Goal: Information Seeking & Learning: Learn about a topic

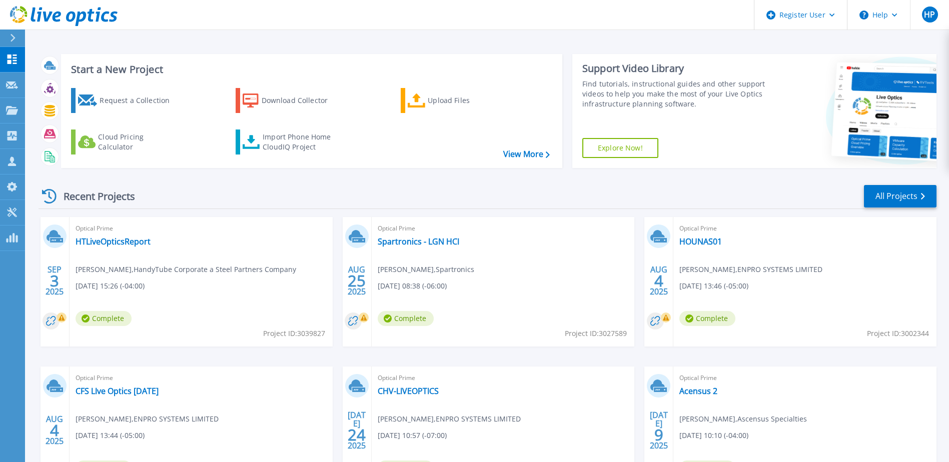
scroll to position [92, 0]
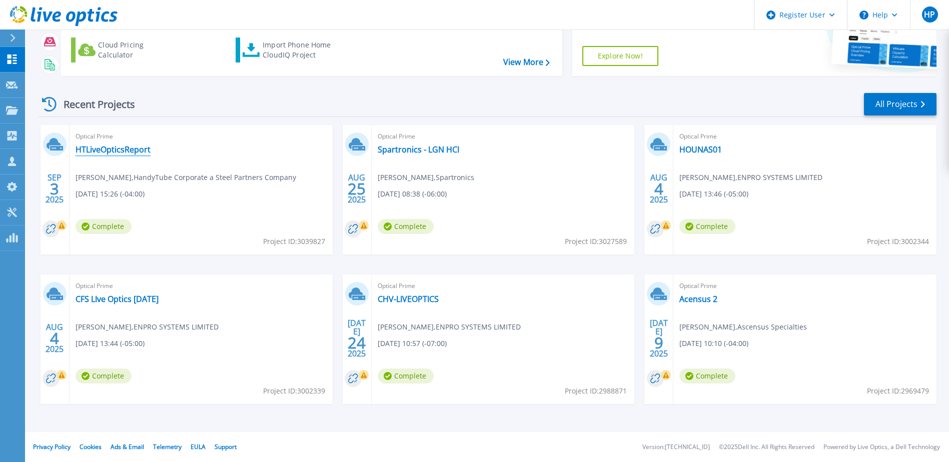
click at [122, 151] on link "HTLiveOpticsReport" at bounding box center [113, 150] width 75 height 10
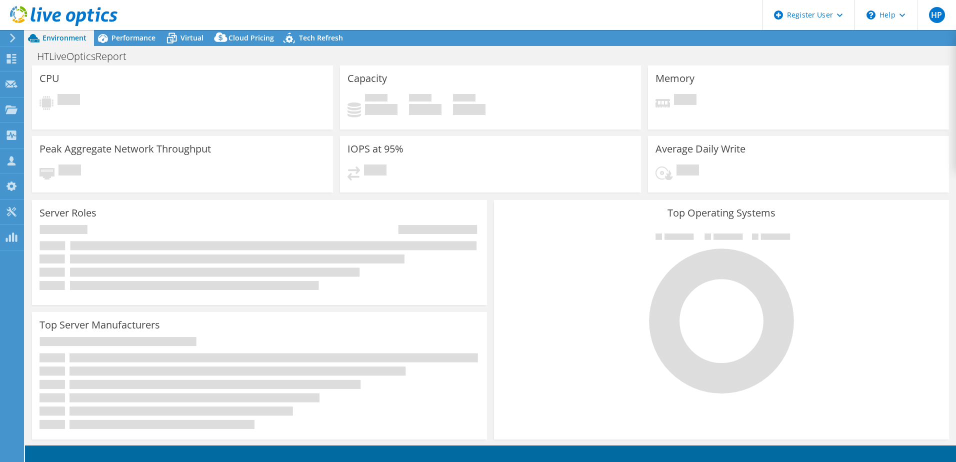
select select "USD"
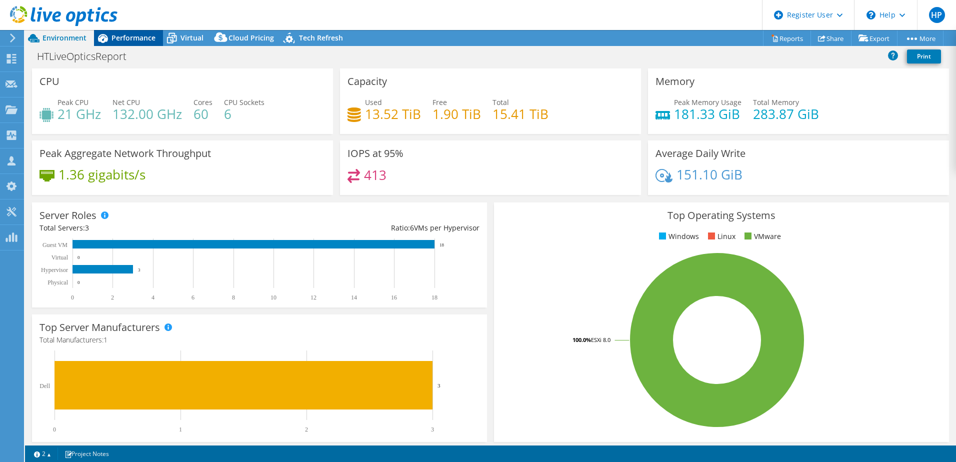
click at [129, 43] on div "Performance" at bounding box center [128, 38] width 69 height 16
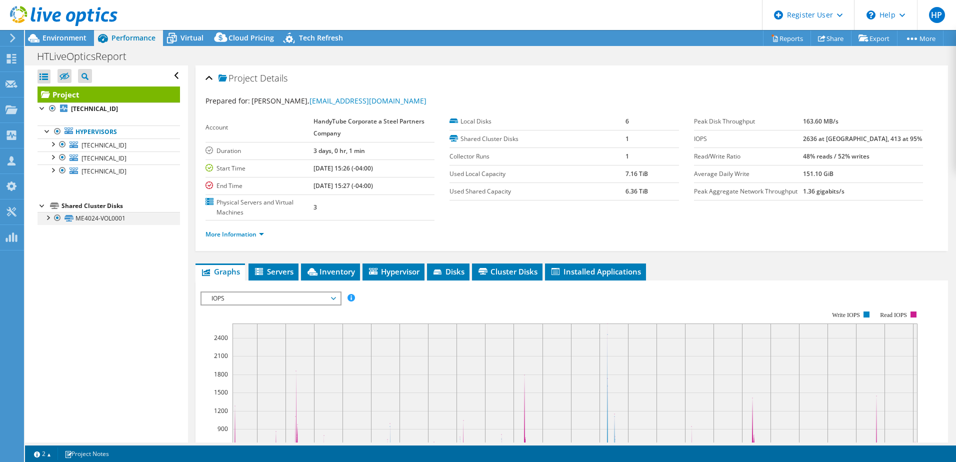
click at [53, 219] on div at bounding box center [58, 218] width 10 height 12
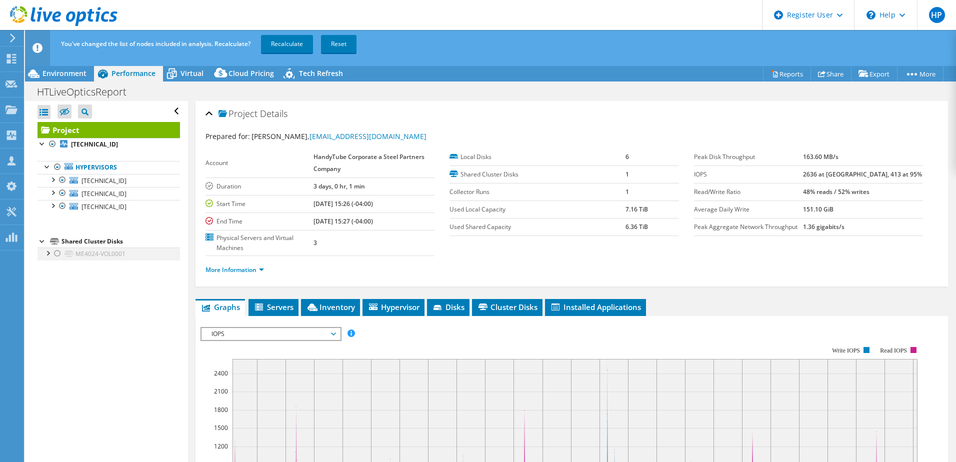
click at [54, 253] on div at bounding box center [58, 254] width 10 height 12
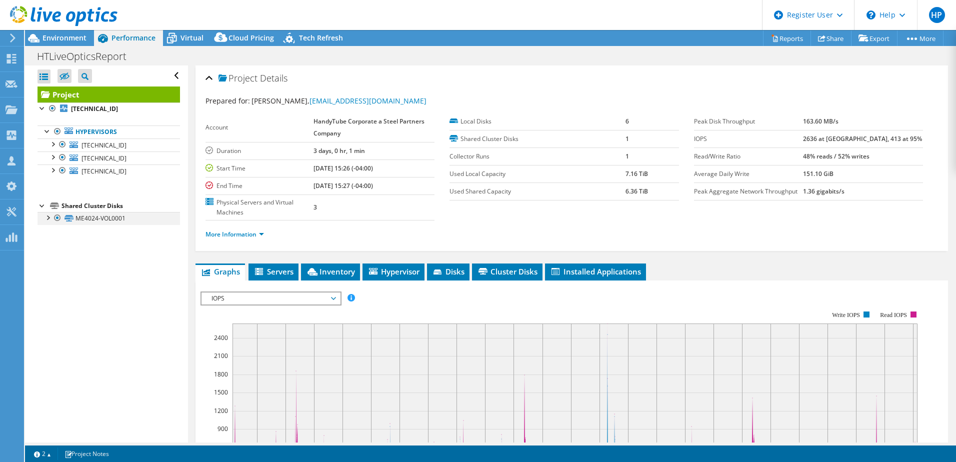
click at [59, 218] on div at bounding box center [58, 218] width 10 height 12
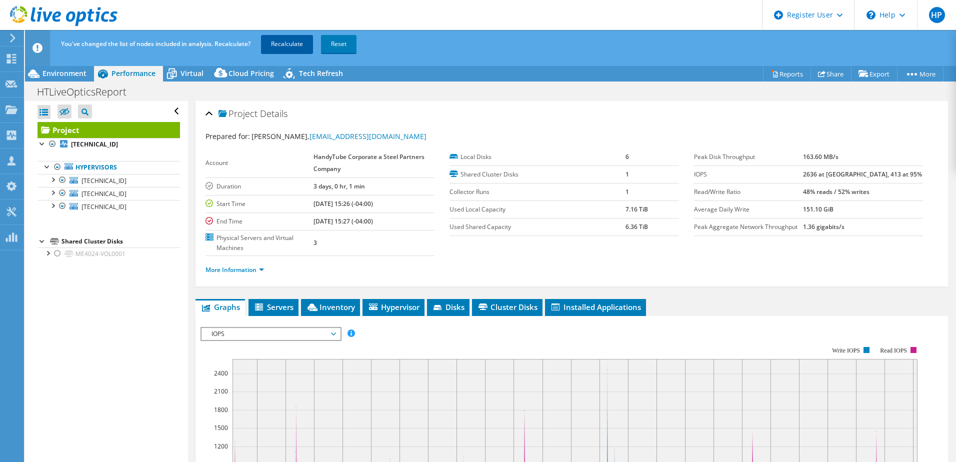
click at [284, 44] on link "Recalculate" at bounding box center [287, 44] width 52 height 18
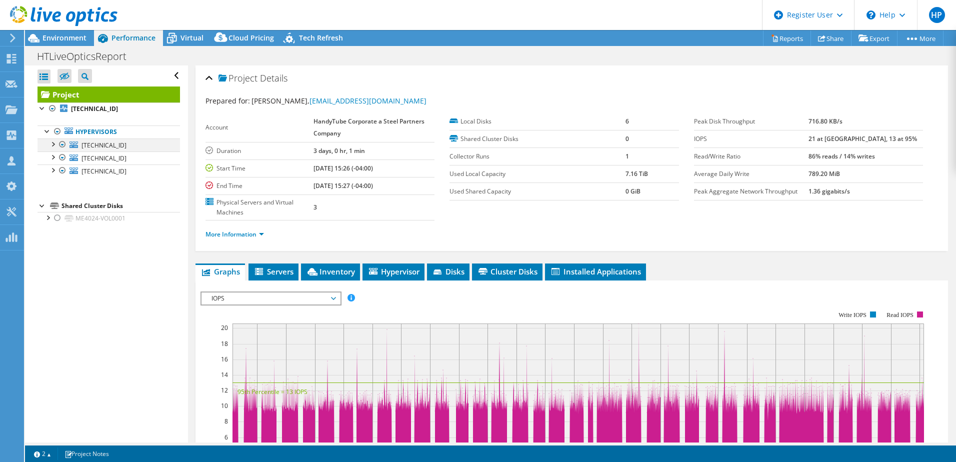
click at [53, 144] on div at bounding box center [53, 144] width 10 height 10
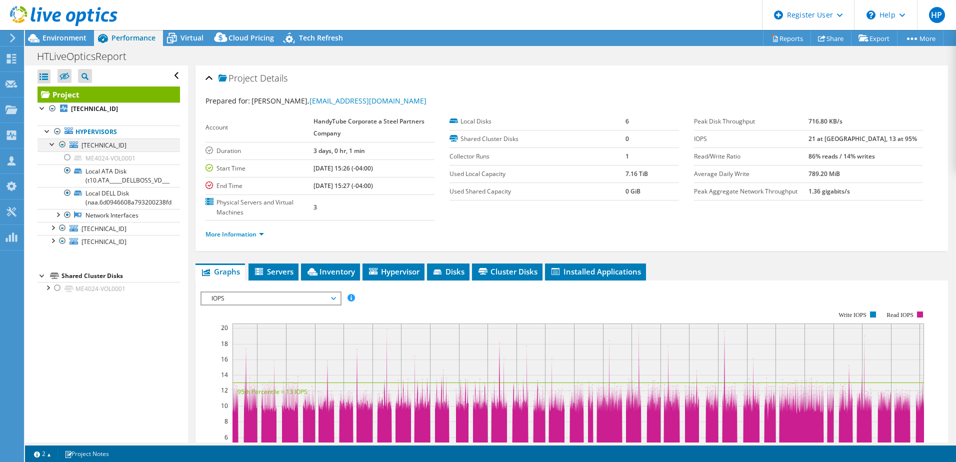
click at [53, 144] on div at bounding box center [53, 144] width 10 height 10
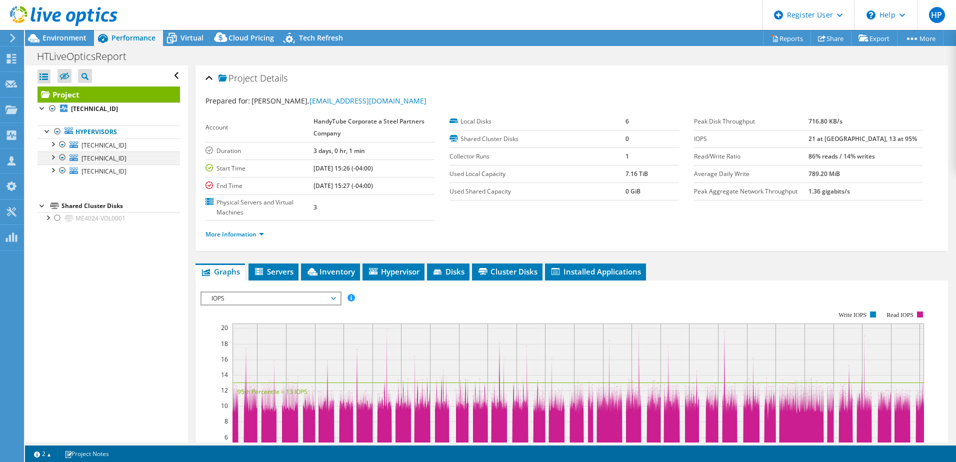
click at [51, 156] on div at bounding box center [53, 157] width 10 height 10
click at [71, 37] on span "Environment" at bounding box center [65, 38] width 44 height 10
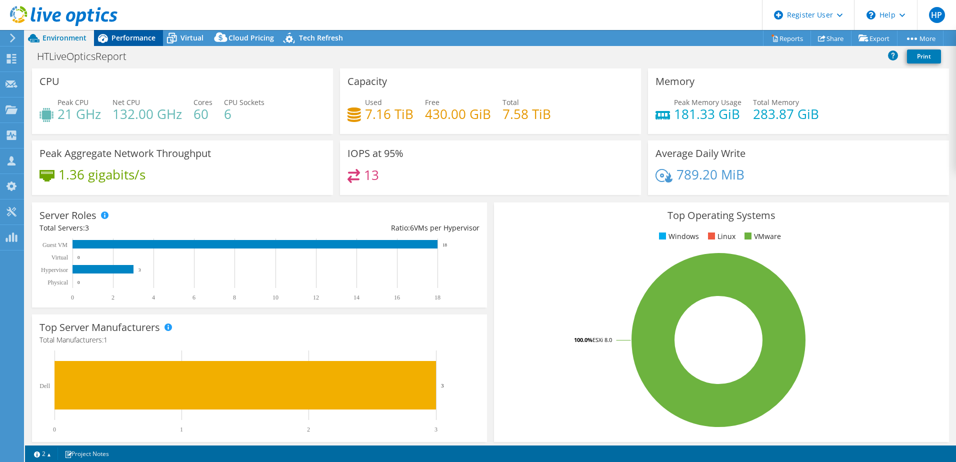
click at [159, 36] on div "Performance" at bounding box center [128, 38] width 69 height 16
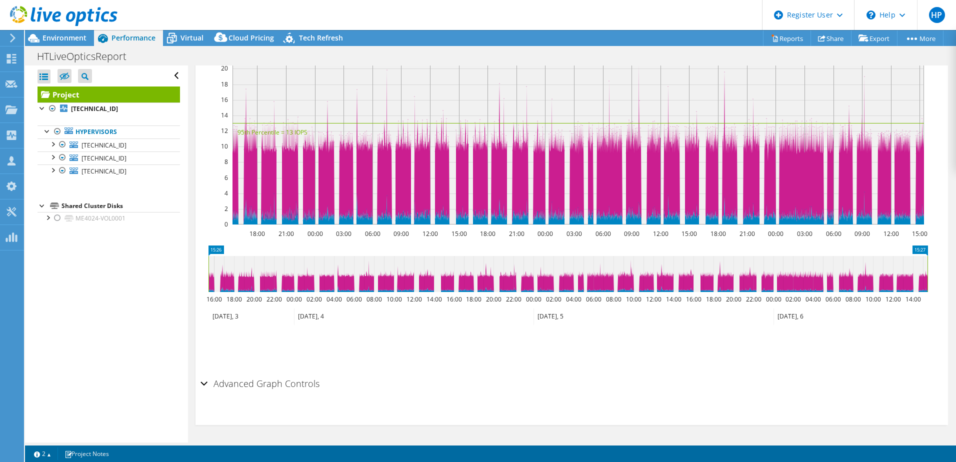
scroll to position [60, 0]
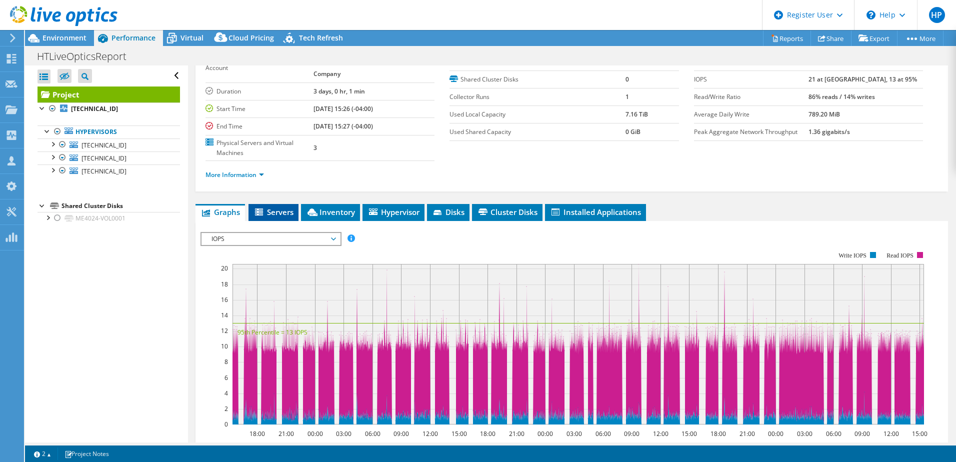
click at [286, 212] on span "Servers" at bounding box center [274, 212] width 40 height 10
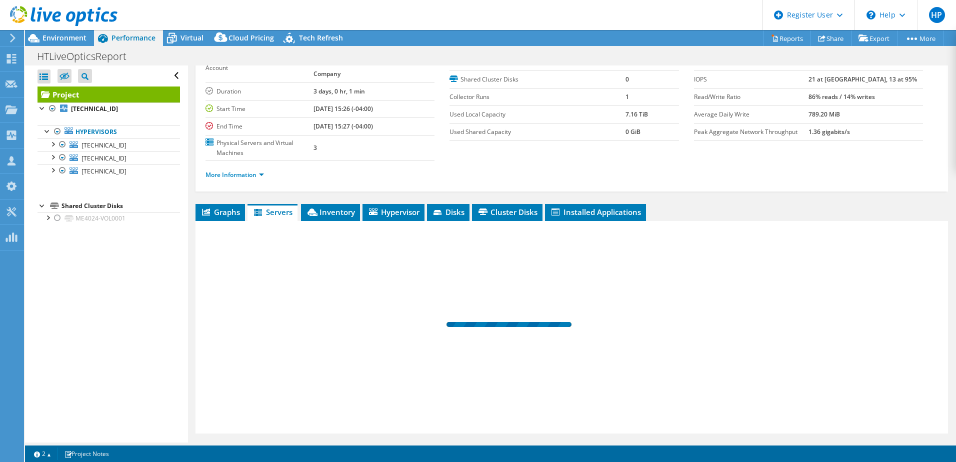
scroll to position [89, 0]
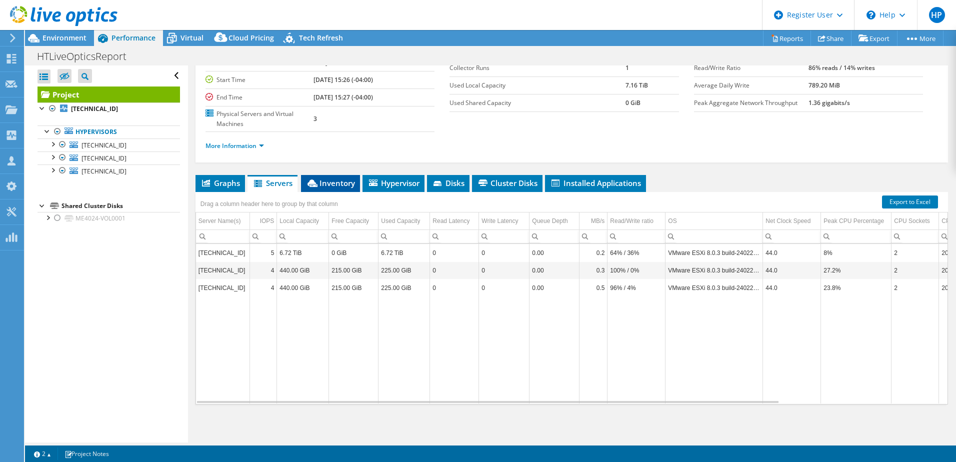
click at [347, 184] on span "Inventory" at bounding box center [330, 183] width 49 height 10
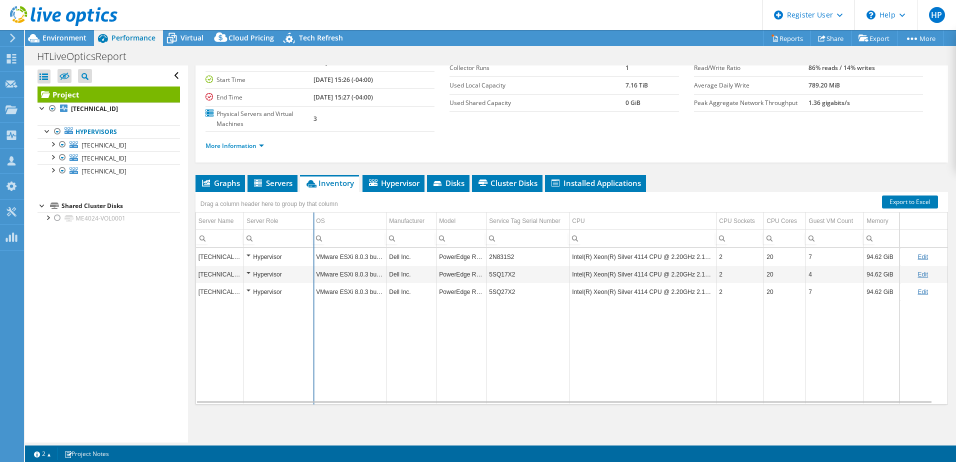
drag, startPoint x: 288, startPoint y: 219, endPoint x: 314, endPoint y: 219, distance: 25.5
click at [314, 219] on div "Drag a column header here to group by that column Server Name Server Role OS Ma…" at bounding box center [572, 298] width 753 height 213
drag, startPoint x: 244, startPoint y: 219, endPoint x: 253, endPoint y: 219, distance: 9.5
click at [253, 219] on div "Drag a column header here to group by that column Server Name Server Role OS Ma…" at bounding box center [572, 298] width 753 height 213
drag, startPoint x: 437, startPoint y: 215, endPoint x: 461, endPoint y: 211, distance: 24.9
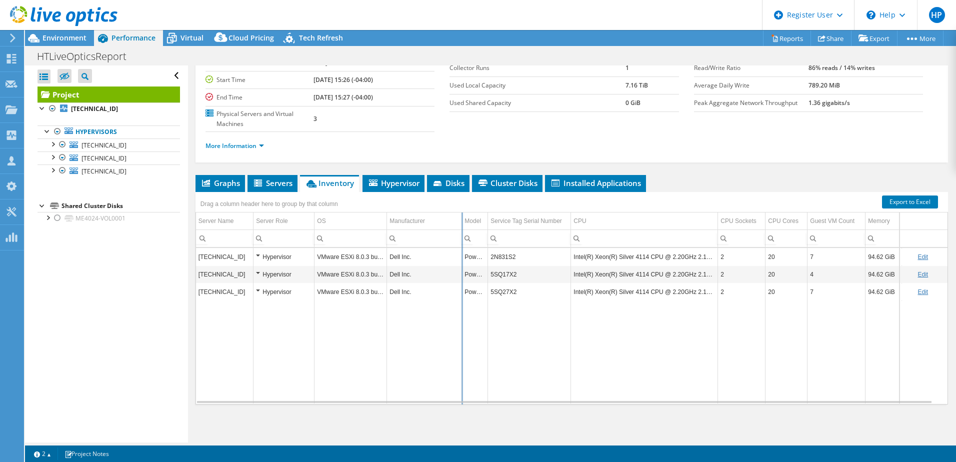
click at [461, 211] on div "Drag a column header here to group by that column Server Name Server Role OS Ma…" at bounding box center [572, 298] width 753 height 213
drag, startPoint x: 461, startPoint y: 215, endPoint x: 440, endPoint y: 215, distance: 21.0
click at [439, 215] on div "Drag a column header here to group by that column Server Name Server Role OS Ma…" at bounding box center [572, 298] width 753 height 213
drag, startPoint x: 490, startPoint y: 215, endPoint x: 513, endPoint y: 215, distance: 23.5
click at [513, 215] on div "Drag a column header here to group by that column Server Name Server Role OS Ma…" at bounding box center [572, 298] width 753 height 213
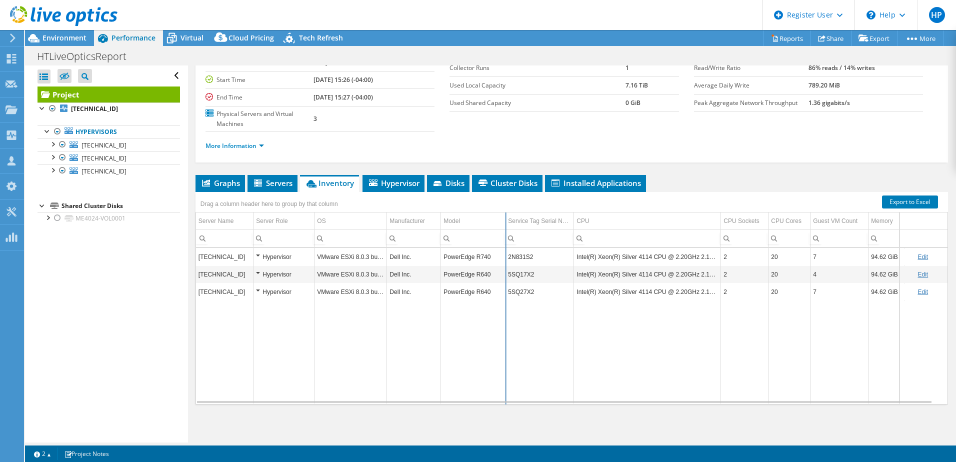
drag, startPoint x: 513, startPoint y: 215, endPoint x: 505, endPoint y: 217, distance: 8.2
click at [505, 217] on div "Drag a column header here to group by that column Server Name Server Role OS Ma…" at bounding box center [572, 298] width 753 height 213
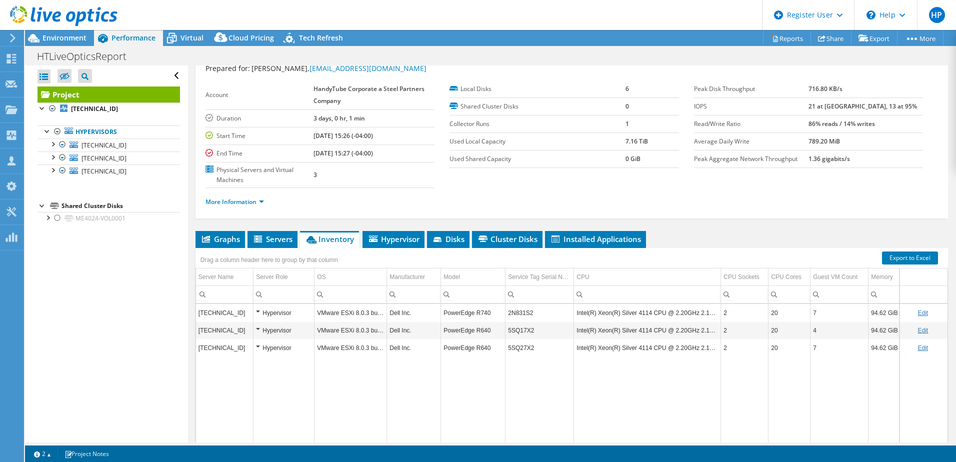
scroll to position [0, 0]
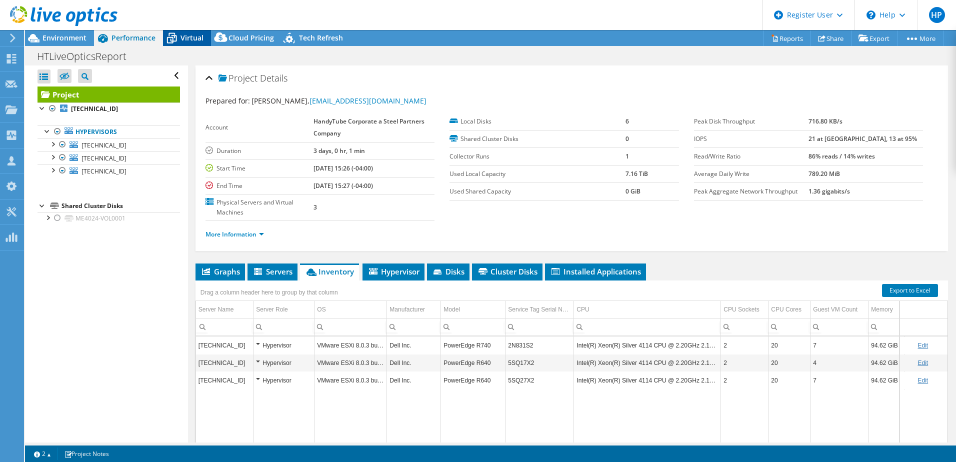
click at [181, 34] on span "Virtual" at bounding box center [192, 38] width 23 height 10
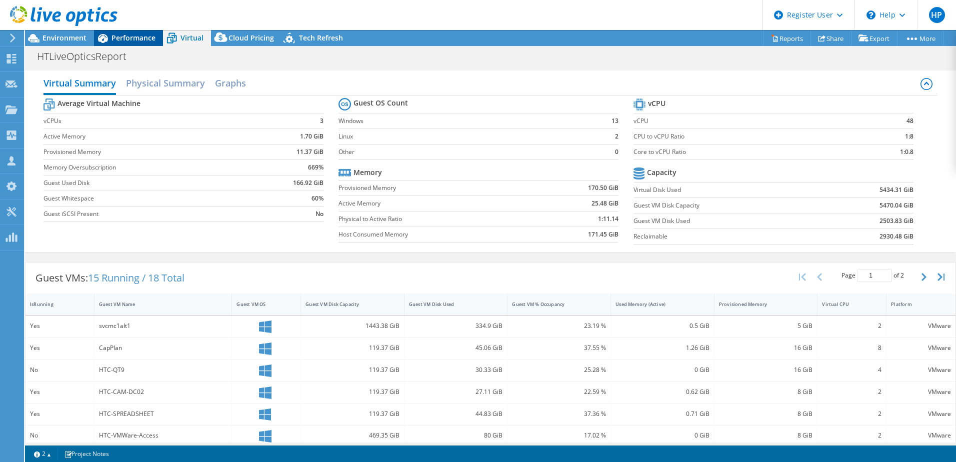
click at [134, 40] on span "Performance" at bounding box center [134, 38] width 44 height 10
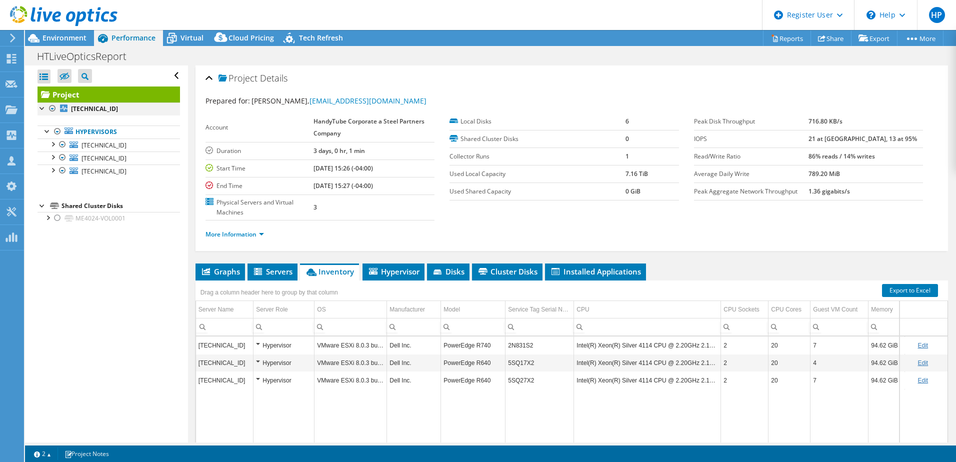
click at [55, 111] on div at bounding box center [53, 109] width 10 height 12
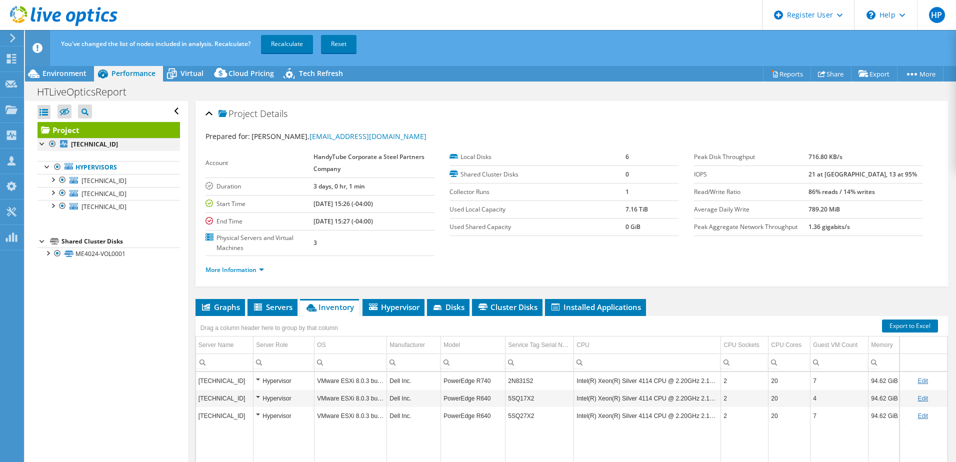
click at [53, 144] on div at bounding box center [53, 144] width 10 height 12
click at [58, 254] on div at bounding box center [58, 254] width 10 height 12
click at [63, 180] on div at bounding box center [63, 180] width 10 height 12
click at [62, 189] on div at bounding box center [63, 193] width 10 height 12
click at [60, 194] on div at bounding box center [63, 193] width 10 height 12
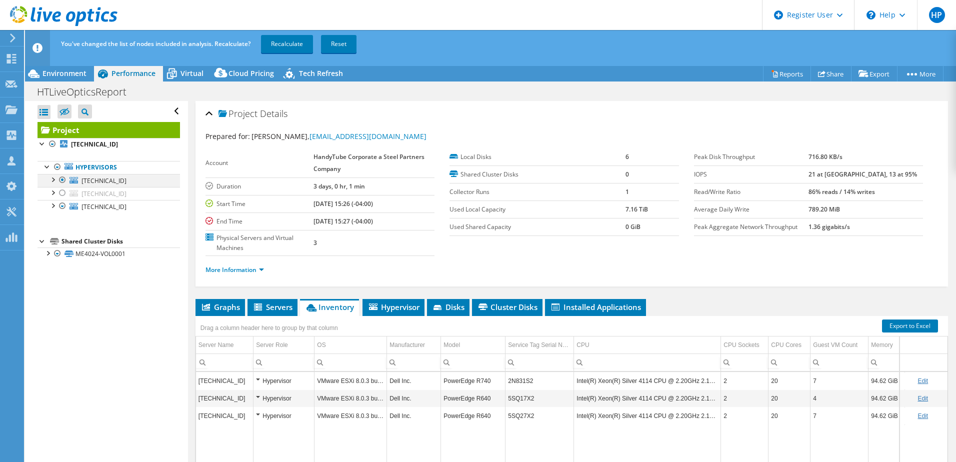
click at [61, 181] on div at bounding box center [63, 180] width 10 height 12
click at [61, 209] on div at bounding box center [63, 206] width 10 height 12
click at [61, 208] on div at bounding box center [63, 206] width 10 height 12
click at [54, 254] on div at bounding box center [58, 254] width 10 height 12
click at [49, 180] on div at bounding box center [53, 179] width 10 height 10
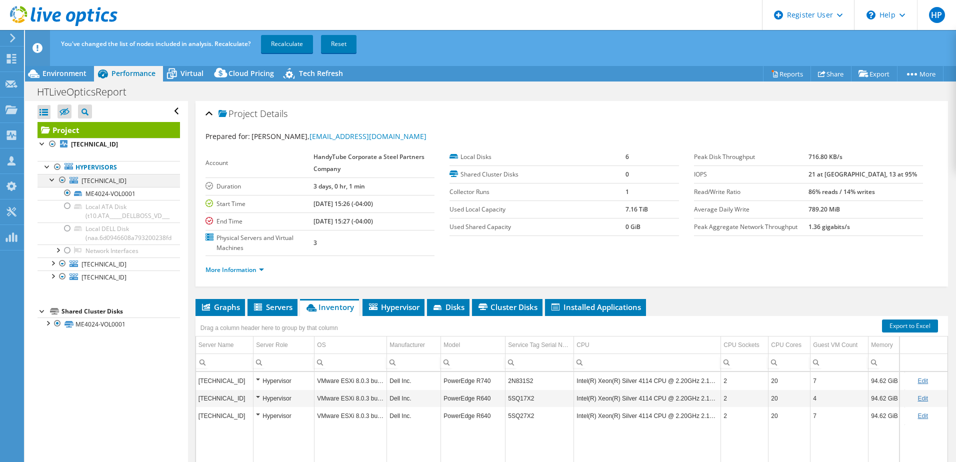
click at [49, 180] on div at bounding box center [53, 179] width 10 height 10
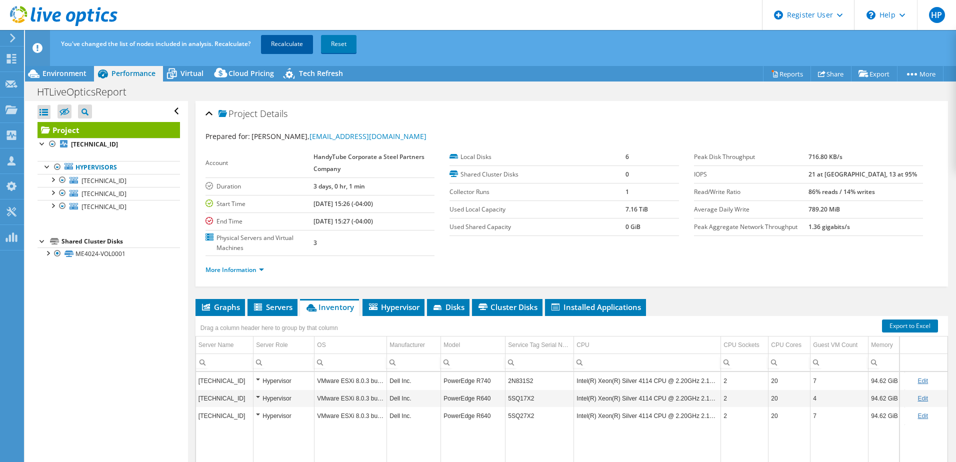
click at [271, 43] on link "Recalculate" at bounding box center [287, 44] width 52 height 18
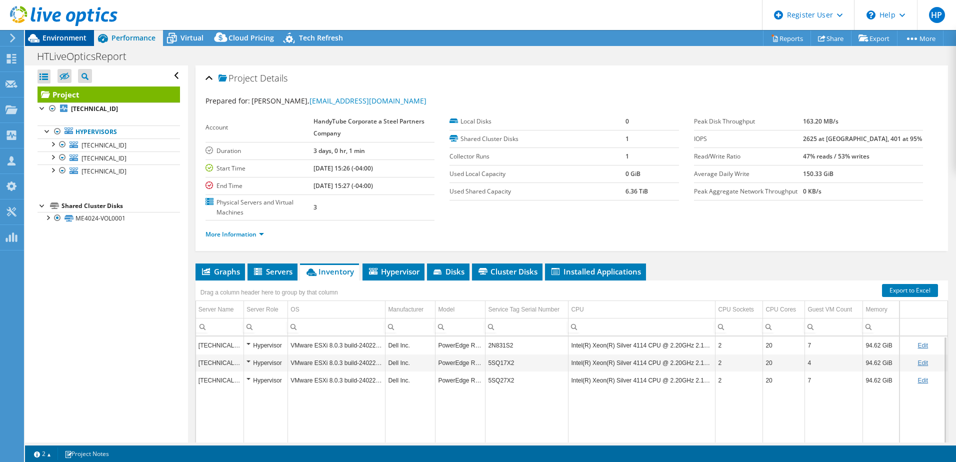
click at [71, 36] on span "Environment" at bounding box center [65, 38] width 44 height 10
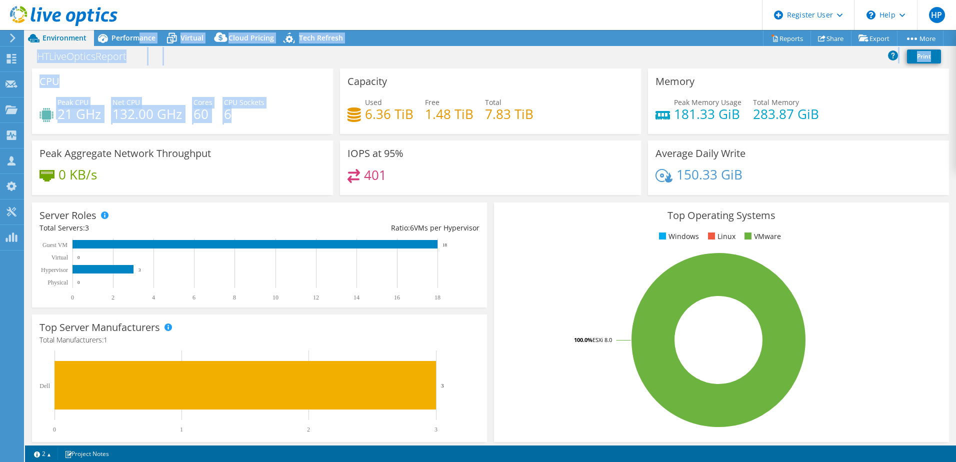
drag, startPoint x: 136, startPoint y: 31, endPoint x: 290, endPoint y: 100, distance: 168.3
click at [299, 125] on div "Project Actions Project Actions Reports Share Export vSAN ReadyNode Sizer" at bounding box center [490, 246] width 931 height 432
click at [225, 53] on div "HTLiveOpticsReport Print" at bounding box center [490, 56] width 931 height 19
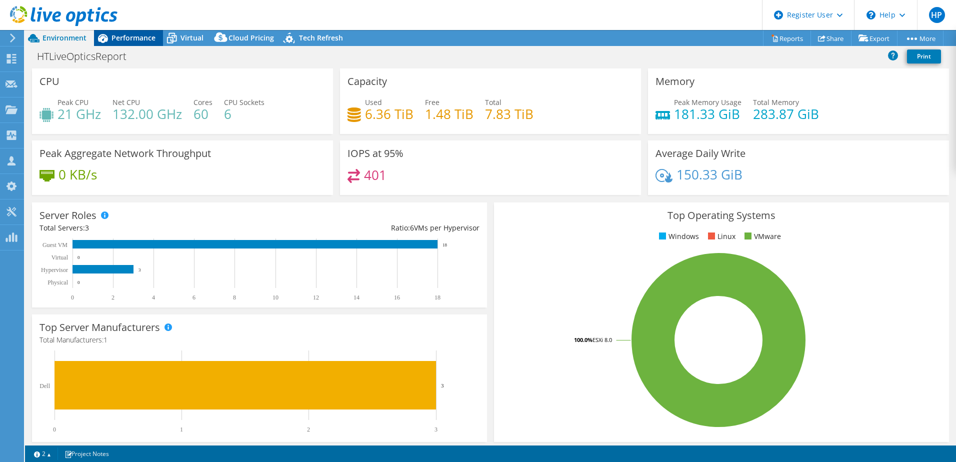
click at [147, 45] on div "Performance" at bounding box center [128, 38] width 69 height 16
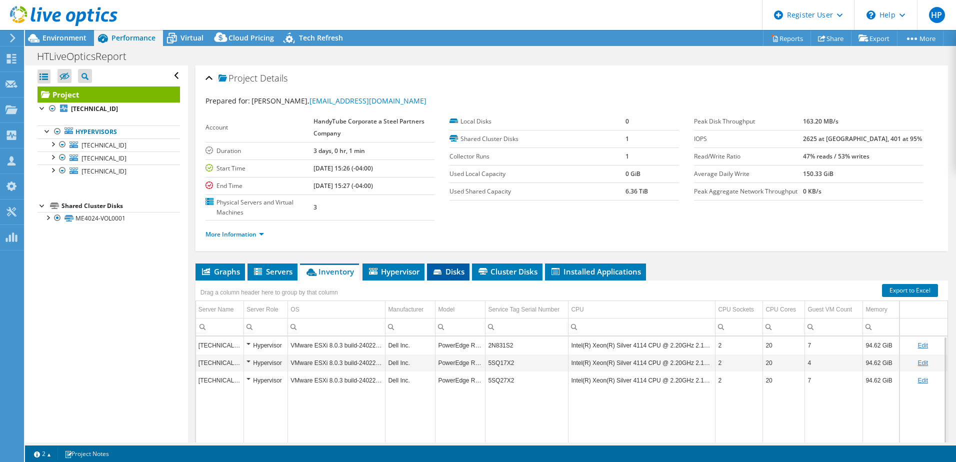
click at [454, 272] on span "Disks" at bounding box center [448, 272] width 33 height 10
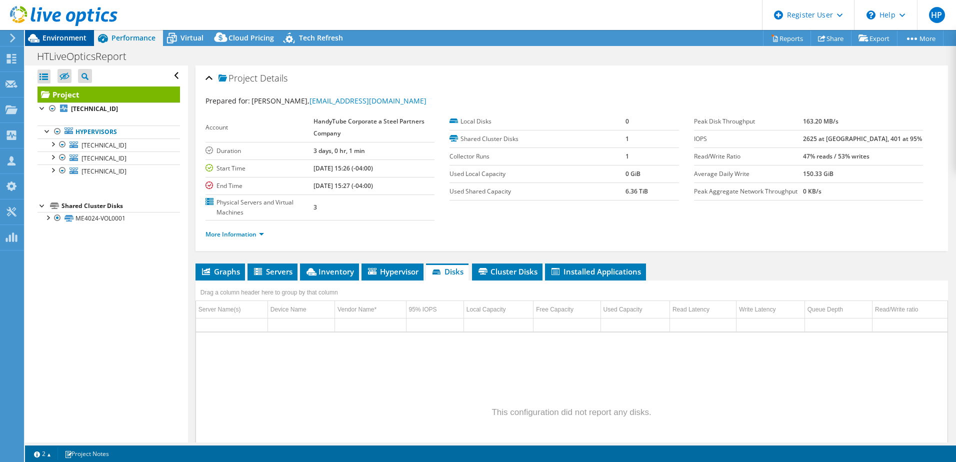
click at [80, 41] on span "Environment" at bounding box center [65, 38] width 44 height 10
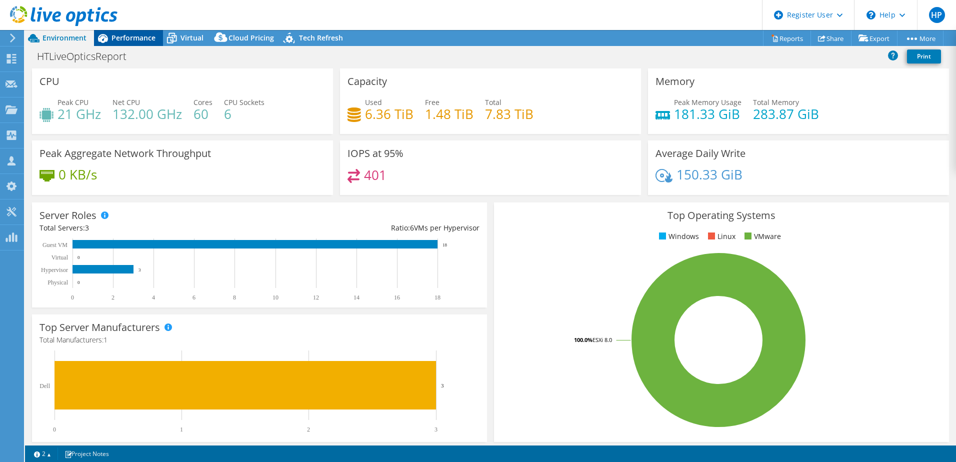
click at [136, 39] on span "Performance" at bounding box center [134, 38] width 44 height 10
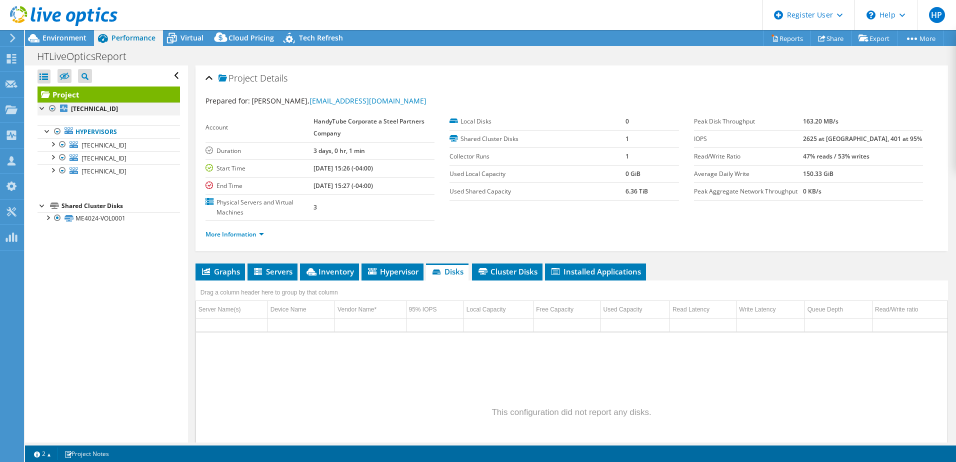
click at [52, 111] on div at bounding box center [53, 109] width 10 height 12
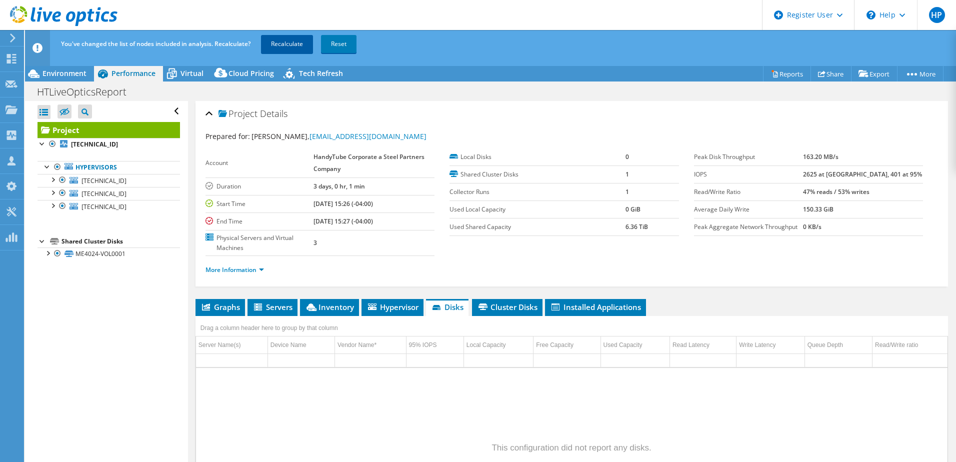
click at [297, 44] on link "Recalculate" at bounding box center [287, 44] width 52 height 18
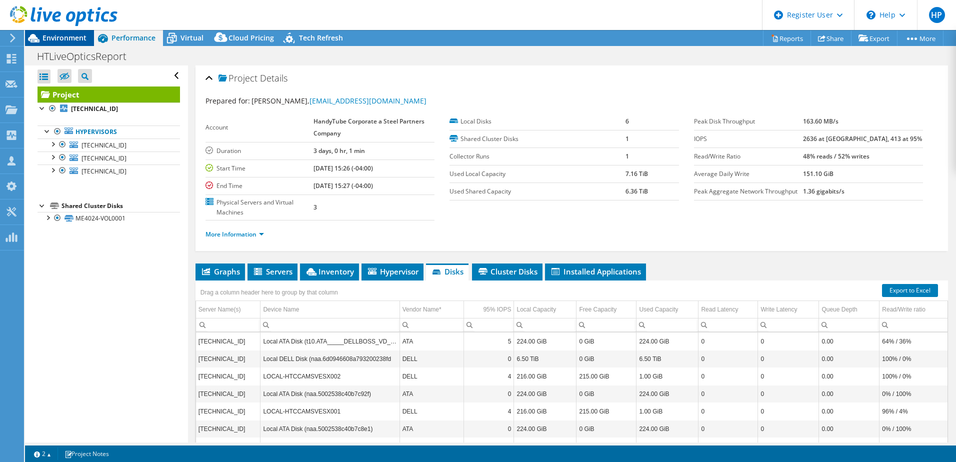
click at [63, 37] on span "Environment" at bounding box center [65, 38] width 44 height 10
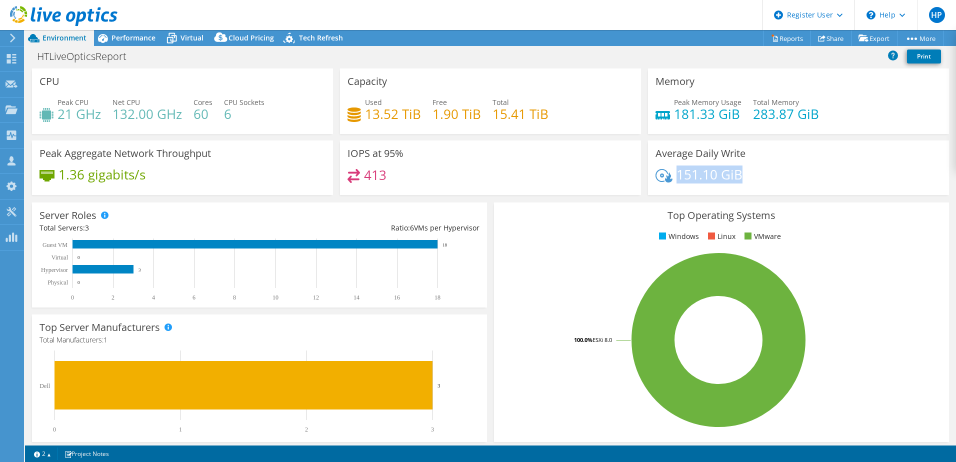
drag, startPoint x: 680, startPoint y: 178, endPoint x: 742, endPoint y: 174, distance: 62.7
click at [742, 174] on div "151.10 GiB" at bounding box center [799, 179] width 286 height 21
click at [750, 174] on div "151.10 GiB" at bounding box center [799, 179] width 286 height 21
